Goal: Navigation & Orientation: Find specific page/section

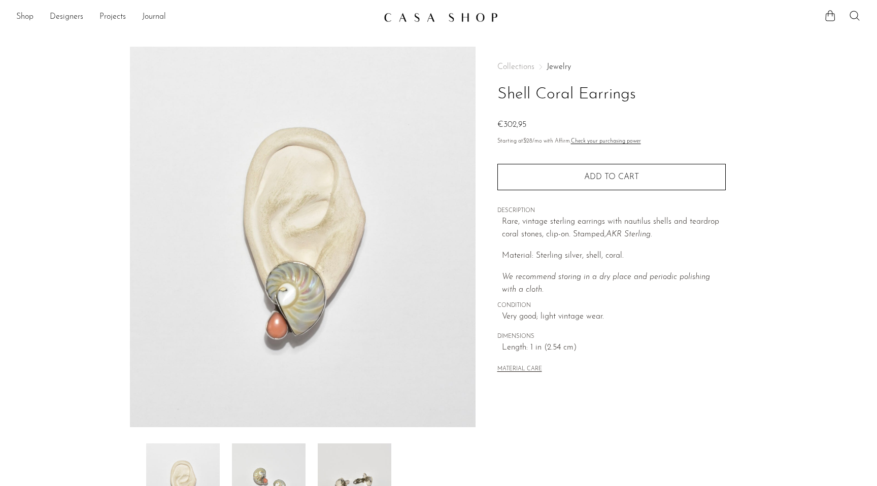
click at [400, 22] on link at bounding box center [438, 17] width 110 height 18
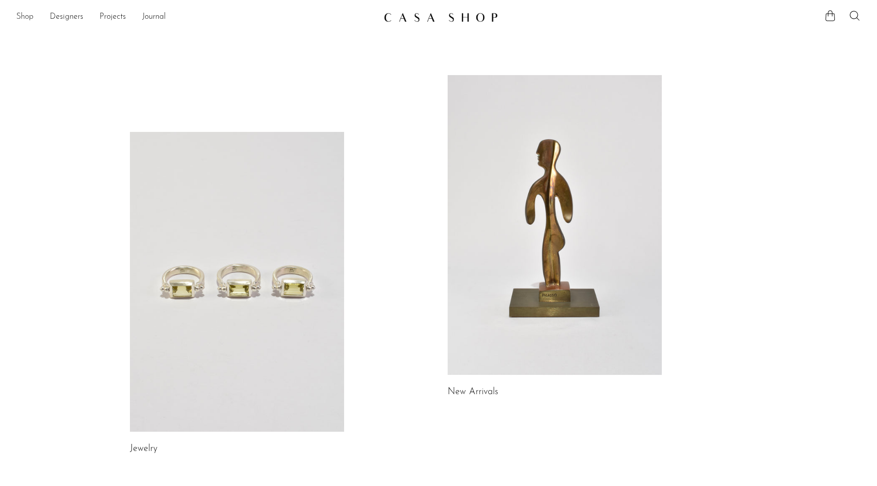
click at [28, 15] on link "Shop" at bounding box center [24, 17] width 17 height 13
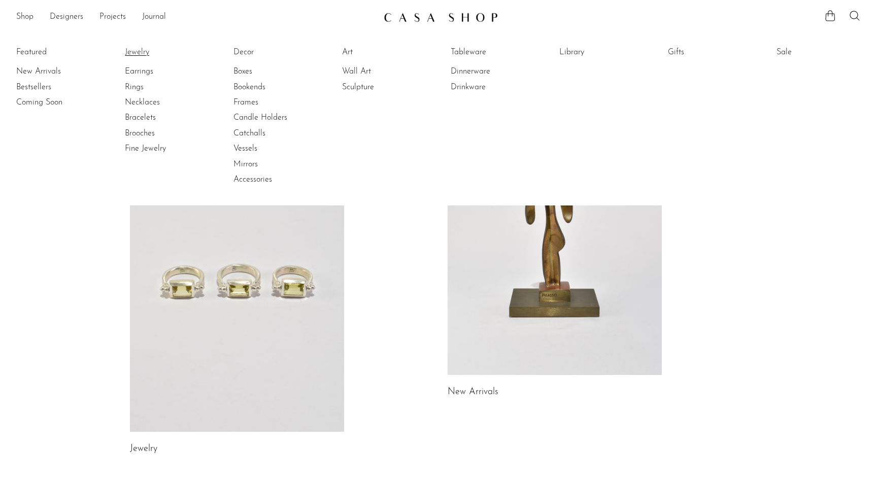
click at [131, 49] on link "Jewelry" at bounding box center [163, 52] width 76 height 11
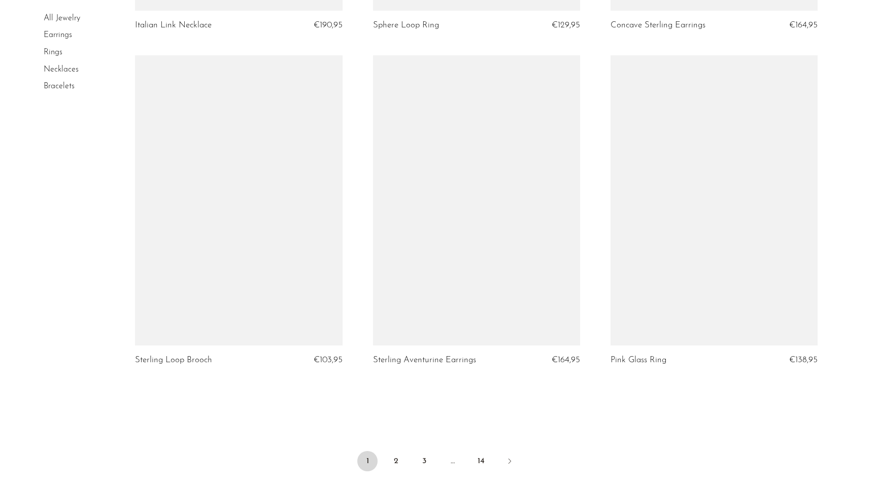
scroll to position [3753, 0]
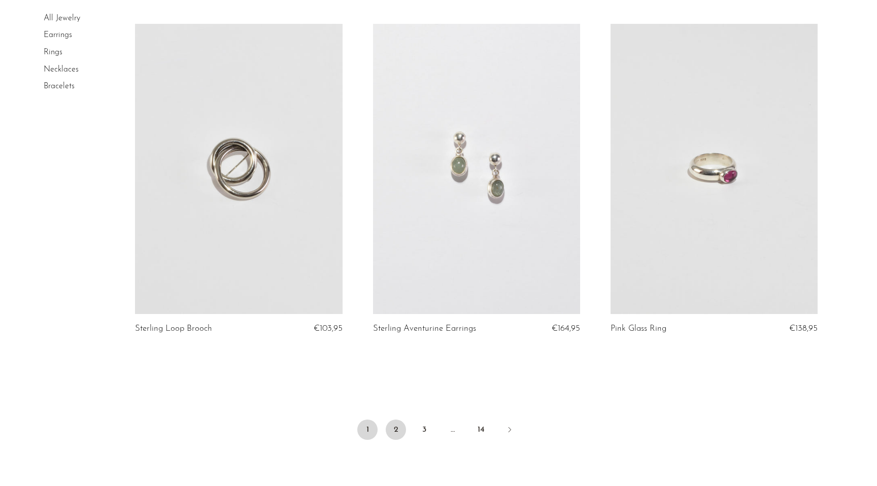
click at [396, 430] on link "2" at bounding box center [396, 430] width 20 height 20
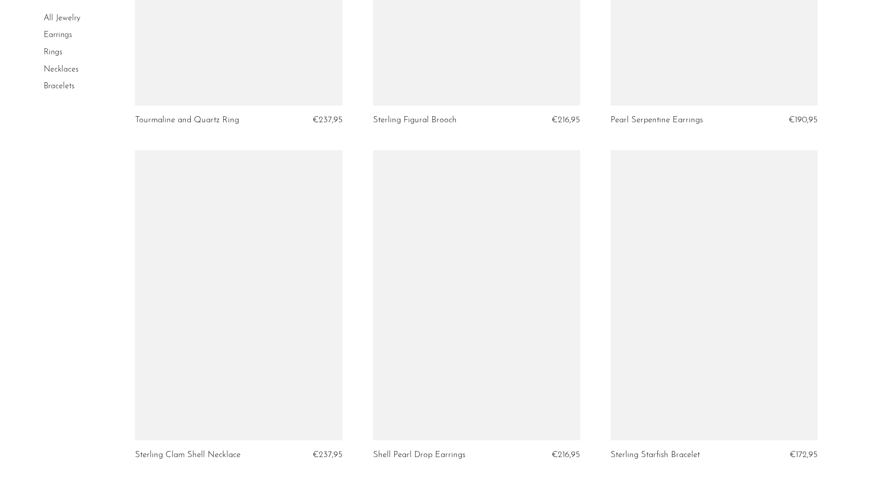
scroll to position [3830, 0]
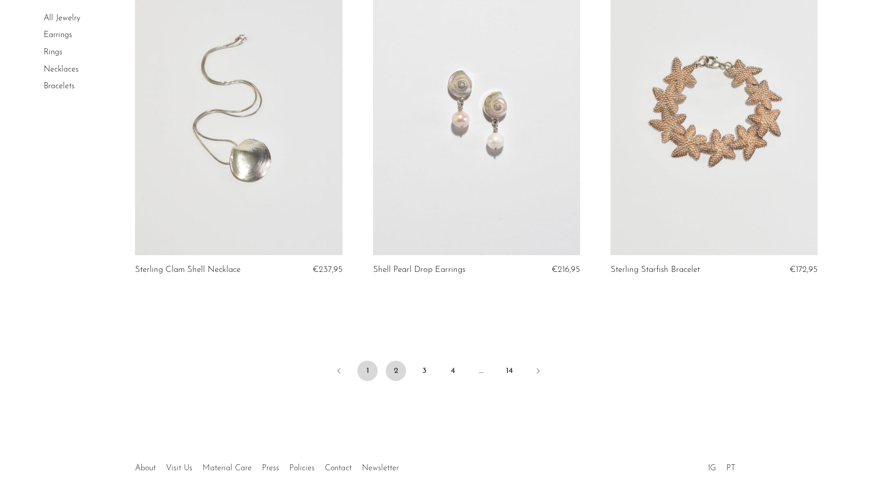
click at [366, 372] on link "1" at bounding box center [367, 371] width 20 height 20
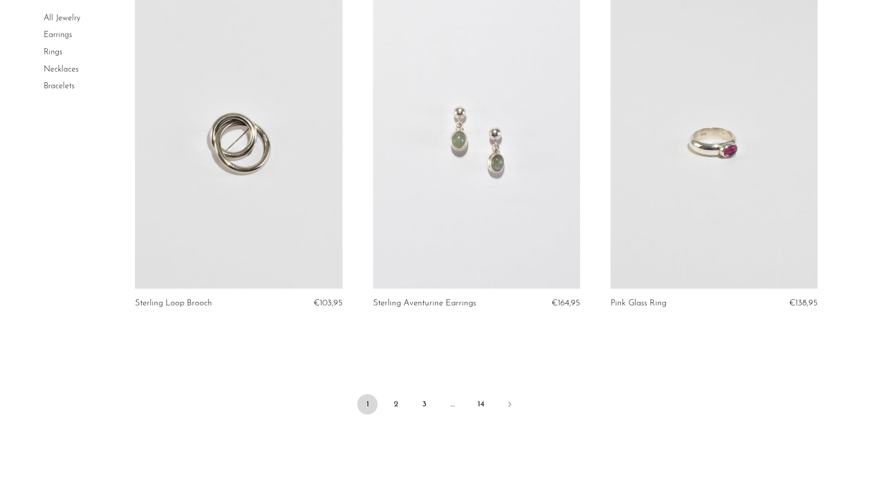
scroll to position [3862, 0]
